Goal: Information Seeking & Learning: Learn about a topic

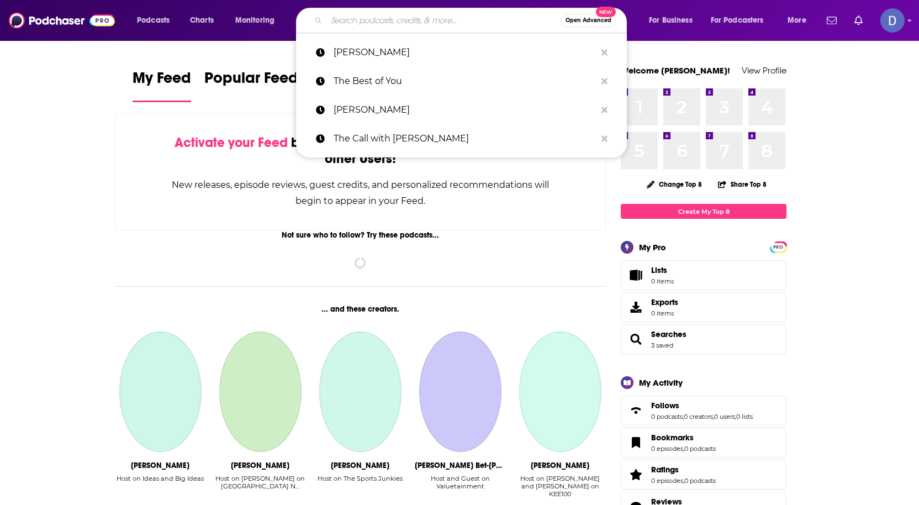
click at [341, 17] on input "Search podcasts, credits, & more..." at bounding box center [443, 21] width 234 height 18
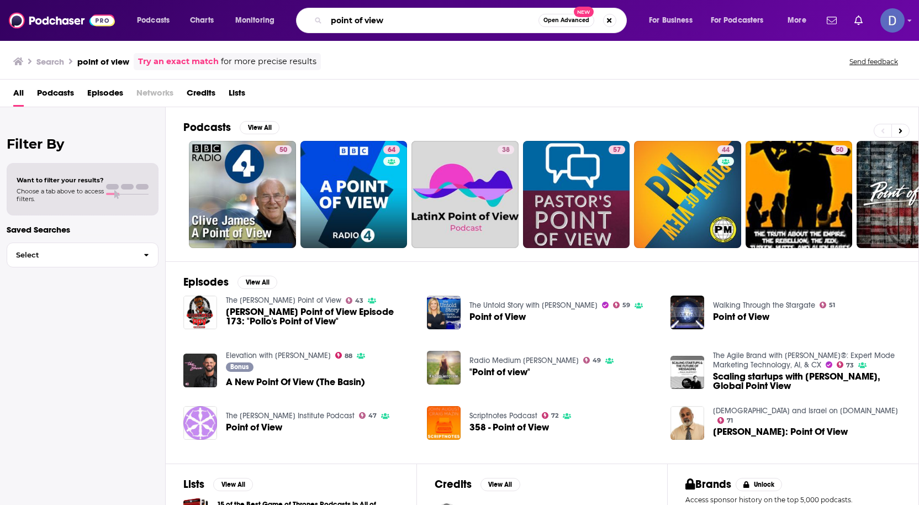
click at [386, 24] on input "point of view" at bounding box center [432, 21] width 212 height 18
type input "point of view radio"
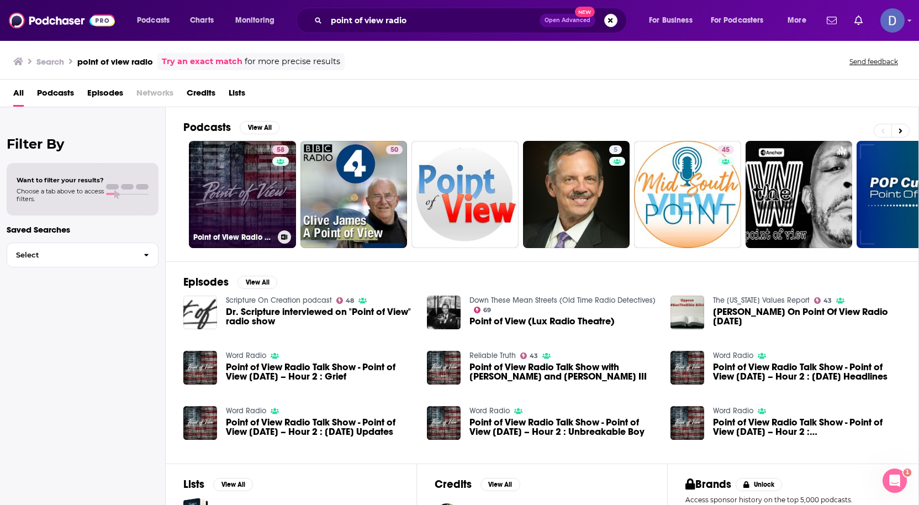
click at [229, 177] on link "58 Point of View Radio Talk Show" at bounding box center [242, 194] width 107 height 107
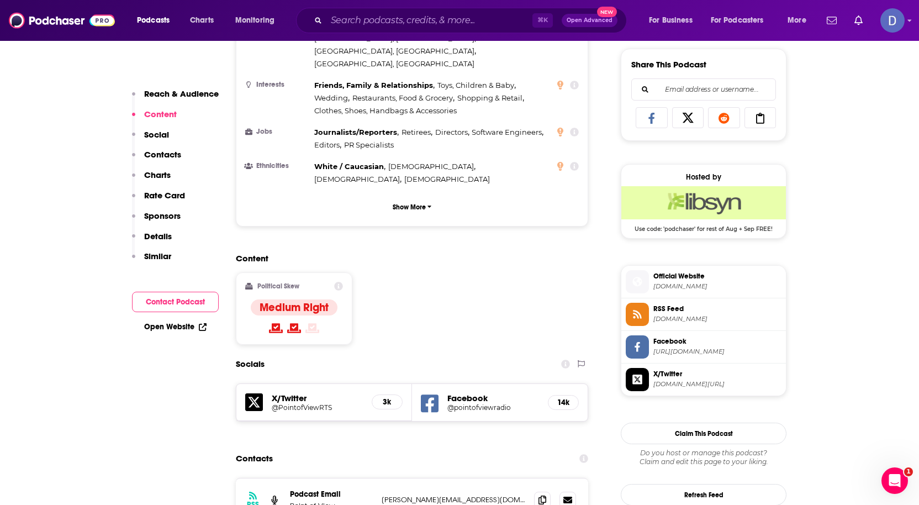
scroll to position [684, 0]
